Goal: Task Accomplishment & Management: Use online tool/utility

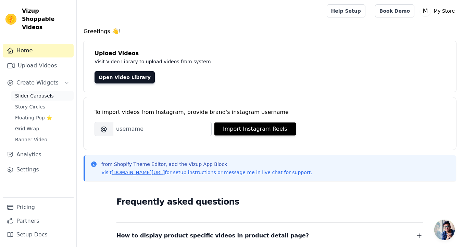
click at [37, 91] on link "Slider Carousels" at bounding box center [42, 96] width 63 height 10
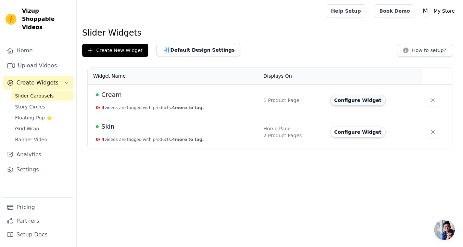
click at [348, 99] on button "Configure Widget" at bounding box center [358, 100] width 56 height 11
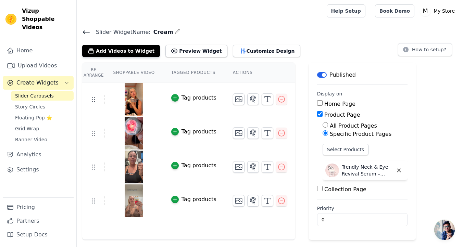
click at [318, 102] on input "Home Page" at bounding box center [319, 102] width 5 height 5
checkbox input "true"
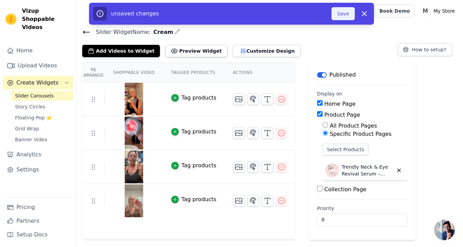
click at [346, 12] on button "Save" at bounding box center [343, 13] width 23 height 13
